Goal: Information Seeking & Learning: Understand process/instructions

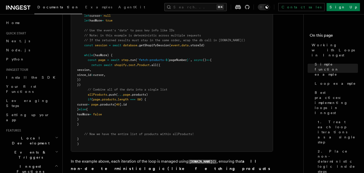
scroll to position [102, 0]
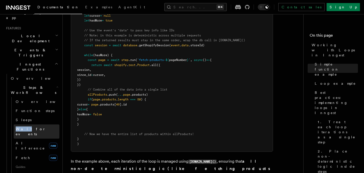
click at [47, 124] on link "Wait for events" at bounding box center [37, 131] width 46 height 14
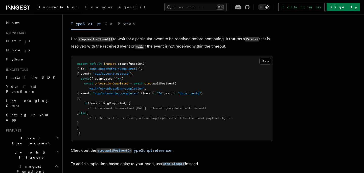
scroll to position [63, 0]
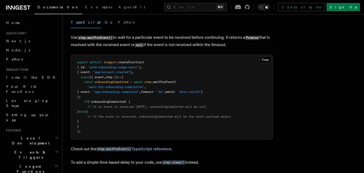
drag, startPoint x: 94, startPoint y: 97, endPoint x: 84, endPoint y: 82, distance: 17.4
click at [84, 82] on pre "export default inngest .createFunction ( { id : "send-onboarding-nudge-email" }…" at bounding box center [172, 97] width 202 height 84
copy code "const onboardingCompleted = await step .waitForEvent ( "wait-for-onboarding-com…"
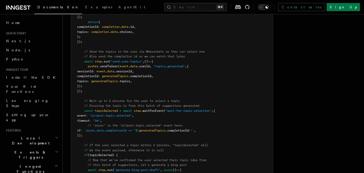
scroll to position [572, 0]
drag, startPoint x: 106, startPoint y: 136, endPoint x: 83, endPoint y: 113, distance: 33.1
click at [83, 113] on pre "export default inngest .createFunction ( { id : "generate-blog-post-with-ai" } …" at bounding box center [172, 93] width 202 height 266
copy code "const topicSelected = await step .waitForEvent ( "wait-for-topic-selection" , {…"
click at [162, 110] on span ".waitForEvent" at bounding box center [152, 111] width 23 height 4
